Goal: Task Accomplishment & Management: Manage account settings

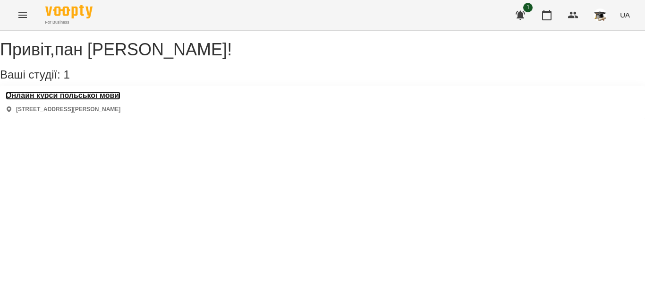
click at [119, 100] on h3 "Онлайн курси польської мови" at bounding box center [63, 95] width 115 height 9
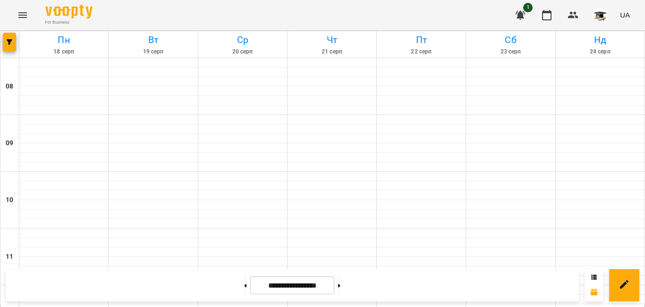
scroll to position [472, 0]
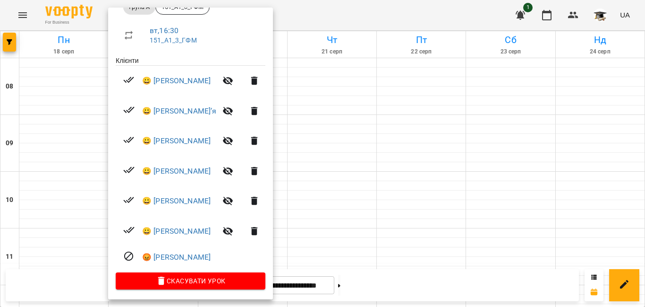
scroll to position [157, 0]
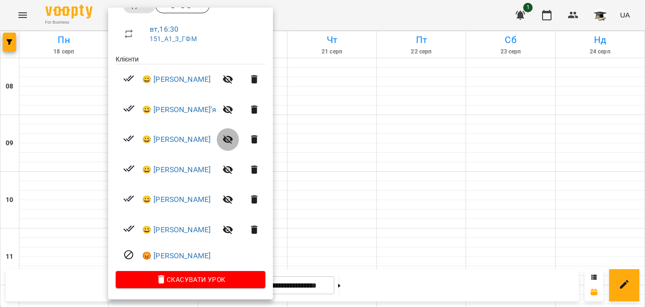
click at [232, 139] on icon "button" at bounding box center [227, 139] width 11 height 11
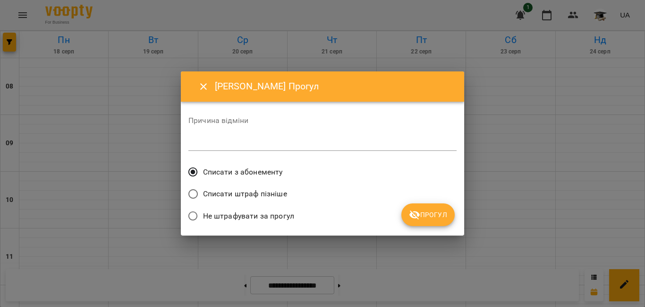
click at [269, 189] on span "Списати штраф пізніше" at bounding box center [245, 193] width 84 height 11
click at [421, 215] on span "Прогул" at bounding box center [428, 214] width 38 height 11
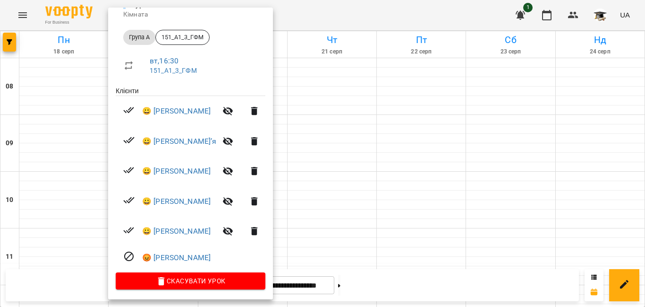
scroll to position [127, 0]
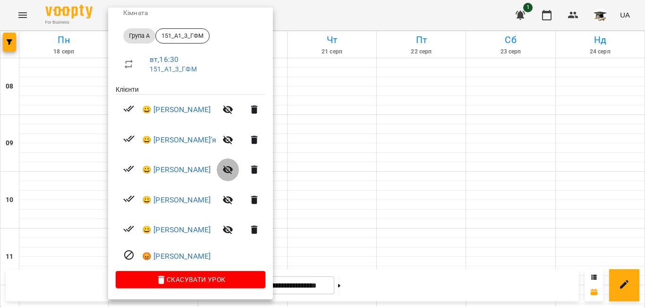
click at [232, 172] on icon "button" at bounding box center [228, 169] width 10 height 9
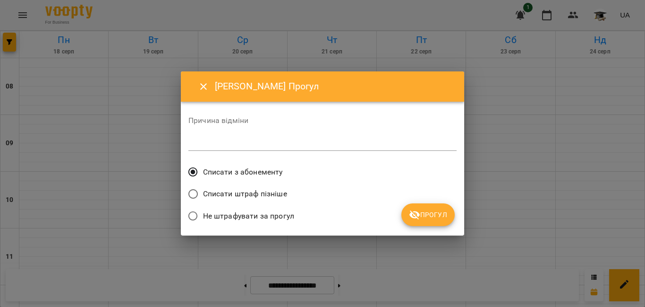
click at [222, 192] on span "Списати штраф пізніше" at bounding box center [245, 193] width 84 height 11
click at [439, 216] on span "Прогул" at bounding box center [428, 214] width 38 height 11
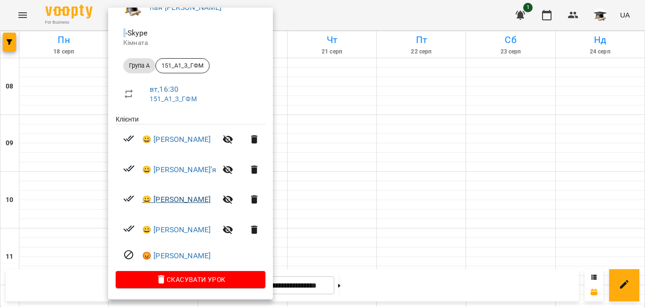
scroll to position [50, 0]
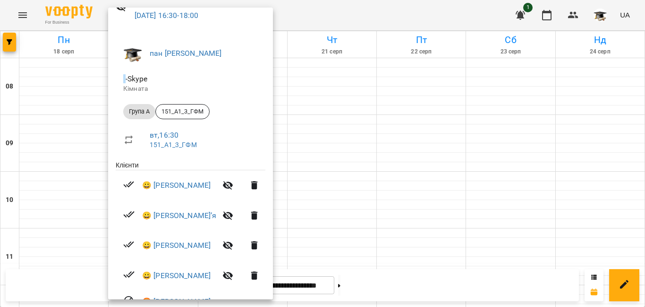
click at [321, 105] on div at bounding box center [322, 153] width 645 height 307
